Goal: Information Seeking & Learning: Learn about a topic

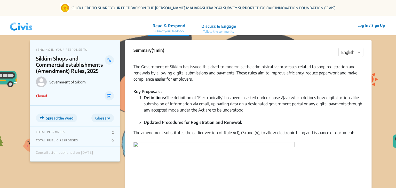
click at [10, 25] on img at bounding box center [21, 25] width 27 height 15
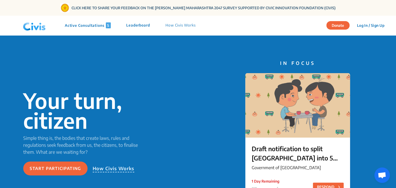
click at [95, 27] on p "Active Consultations 5" at bounding box center [88, 25] width 46 height 6
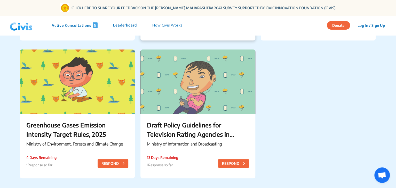
scroll to position [168, 0]
click at [76, 126] on p "Greenhouse Gases Emission Intensity Target Rules, 2025" at bounding box center [77, 130] width 102 height 19
